Goal: Navigation & Orientation: Find specific page/section

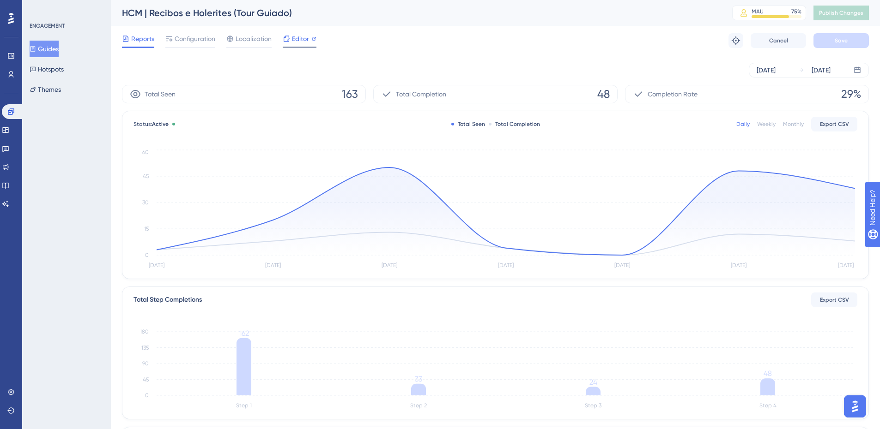
click at [301, 38] on span "Editor" at bounding box center [300, 38] width 17 height 11
